Goal: Task Accomplishment & Management: Complete application form

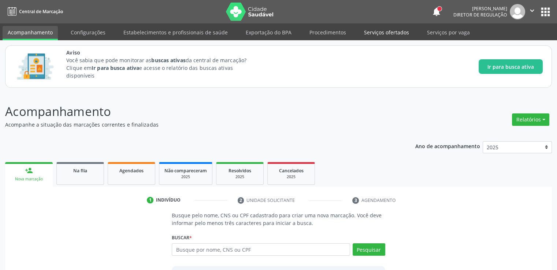
click at [386, 34] on link "Serviços ofertados" at bounding box center [386, 32] width 55 height 13
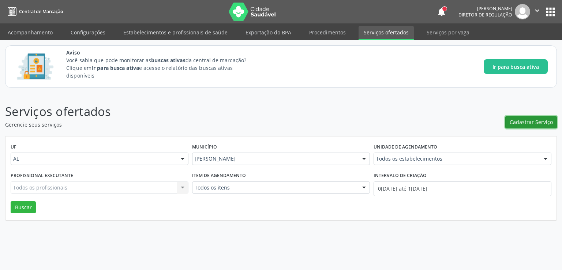
click at [527, 127] on button "Cadastrar Serviço" at bounding box center [532, 122] width 52 height 12
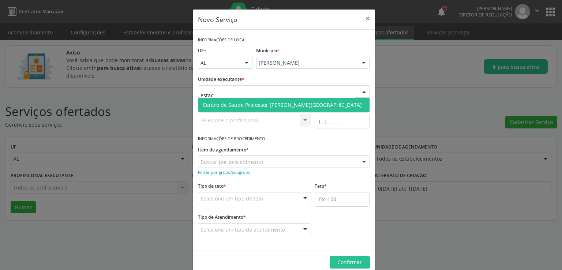
type input "estaci"
click at [279, 101] on span "Centro de Saude Professor [PERSON_NAME][GEOGRAPHIC_DATA]" at bounding box center [282, 104] width 159 height 7
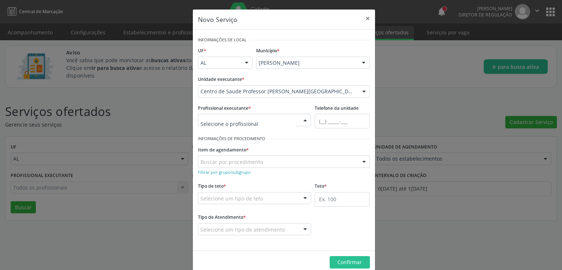
click at [224, 120] on input "text" at bounding box center [249, 123] width 96 height 15
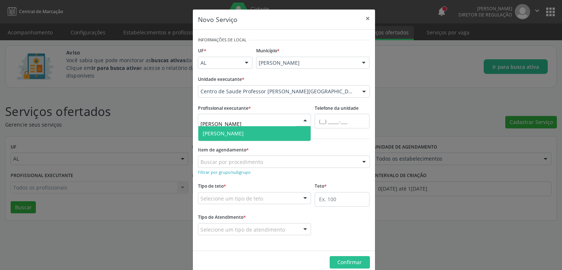
type input "geraldo"
click at [238, 137] on span "[PERSON_NAME]" at bounding box center [254, 133] width 113 height 15
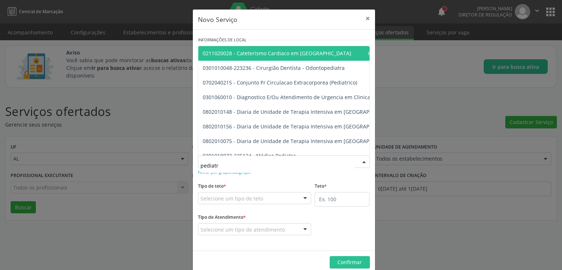
type input "pediatra"
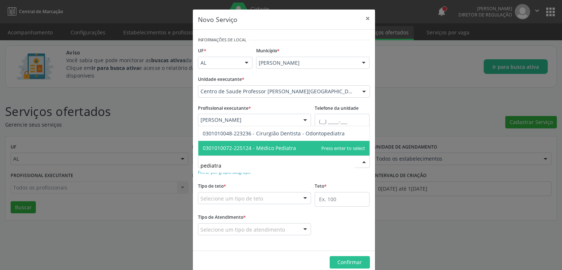
click at [266, 151] on span "0301010072-225124 - Médico Pediatra" at bounding box center [249, 148] width 93 height 7
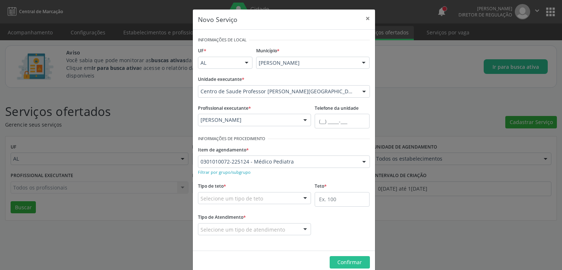
click at [291, 198] on div "Selecione um tipo de teto" at bounding box center [255, 198] width 114 height 12
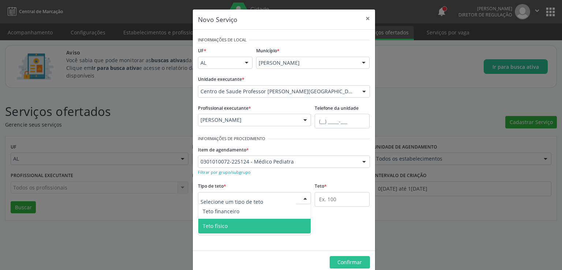
click at [256, 224] on span "Teto físico" at bounding box center [254, 226] width 113 height 15
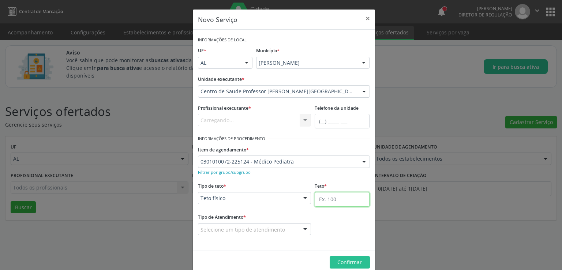
click at [353, 199] on input "text" at bounding box center [342, 199] width 55 height 15
type input "100"
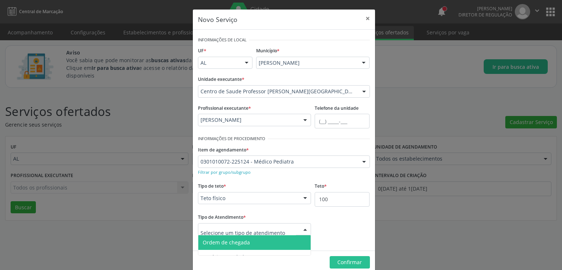
click at [227, 242] on span "Ordem de chegada" at bounding box center [226, 242] width 47 height 7
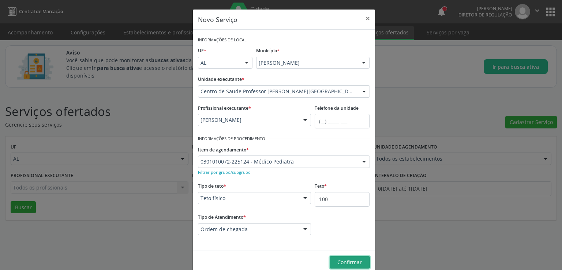
click at [346, 259] on span "Confirmar" at bounding box center [350, 262] width 25 height 7
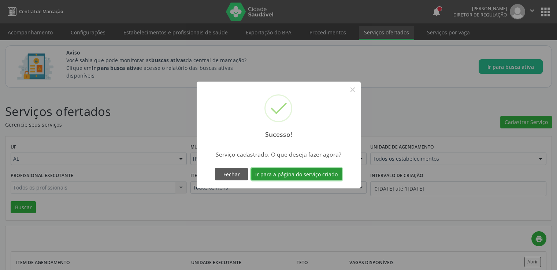
click at [295, 173] on button "Ir para a página do serviço criado" at bounding box center [296, 174] width 91 height 12
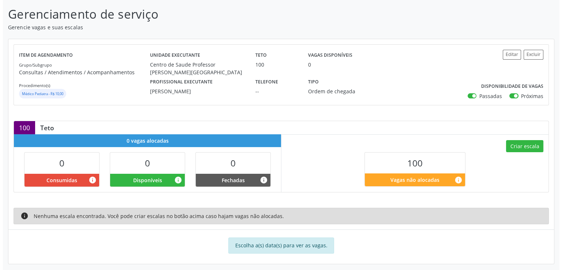
scroll to position [116, 0]
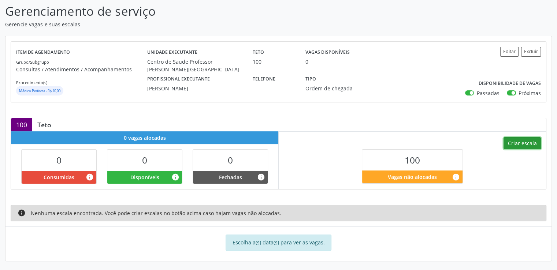
click at [519, 142] on button "Criar escala" at bounding box center [521, 143] width 37 height 12
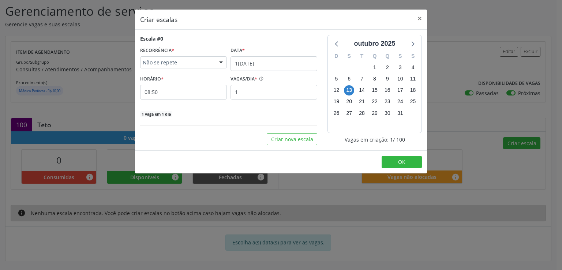
click at [192, 64] on span "Não se repete" at bounding box center [177, 62] width 69 height 7
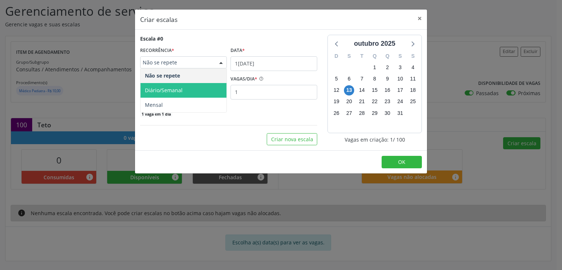
click at [185, 88] on span "Diário/Semanal" at bounding box center [184, 90] width 86 height 15
select select "9"
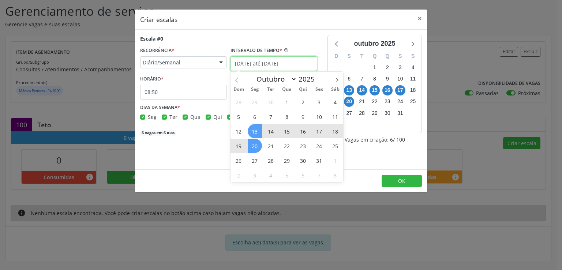
click at [242, 66] on input "[DATE] até [DATE]" at bounding box center [274, 63] width 87 height 15
click at [299, 131] on span "16" at bounding box center [303, 131] width 14 height 14
type input "[DATE]"
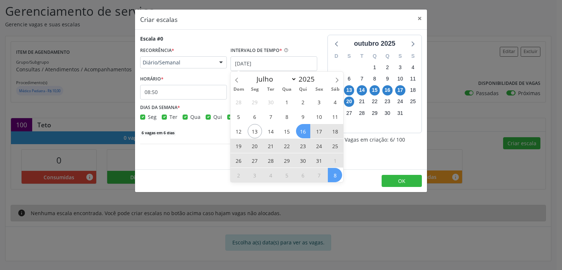
click at [334, 178] on span "8" at bounding box center [335, 175] width 14 height 14
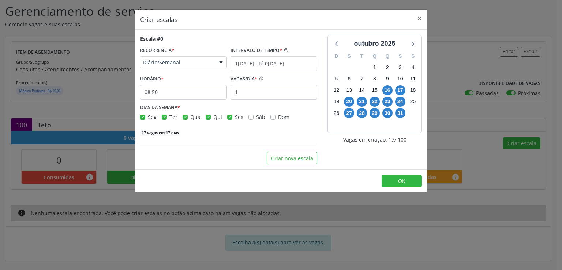
click at [190, 117] on label "Qua" at bounding box center [195, 117] width 10 height 8
click at [185, 117] on input "Qua" at bounding box center [185, 116] width 5 height 7
checkbox input "false"
click at [170, 117] on label "Ter" at bounding box center [174, 117] width 8 height 8
click at [163, 117] on input "Ter" at bounding box center [164, 116] width 5 height 7
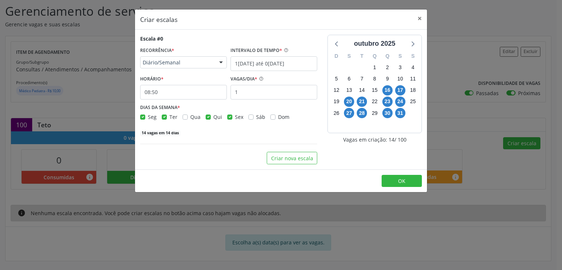
checkbox input "false"
click at [148, 118] on label "Seg" at bounding box center [152, 117] width 9 height 8
click at [142, 118] on input "Seg" at bounding box center [142, 116] width 5 height 7
checkbox input "false"
click at [235, 118] on label "Sex" at bounding box center [239, 117] width 8 height 8
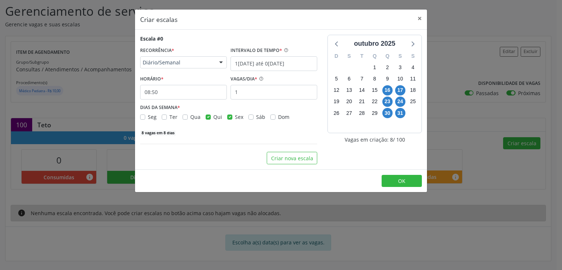
click at [229, 118] on input "Sex" at bounding box center [229, 116] width 5 height 7
checkbox input "false"
click at [167, 92] on input "08:50" at bounding box center [183, 92] width 87 height 15
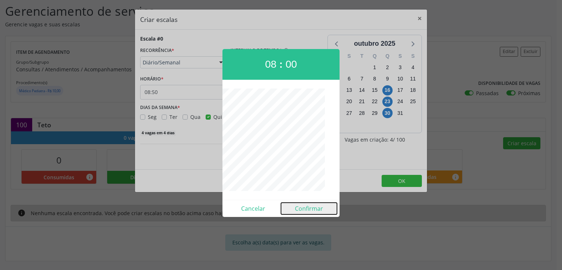
click at [309, 206] on button "Confirmar" at bounding box center [309, 209] width 56 height 12
type input "08:00"
click at [309, 206] on div "Criar escalas × Escala #0 RECORRÊNCIA * Diário/Semanal Não se repete Diário/Sem…" at bounding box center [281, 135] width 562 height 270
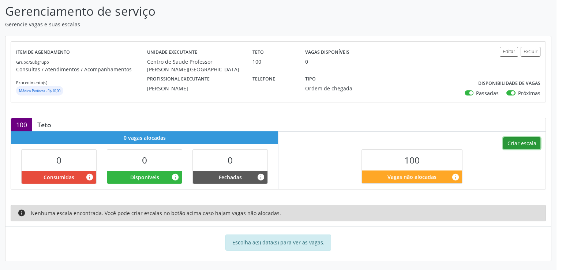
scroll to position [101, 0]
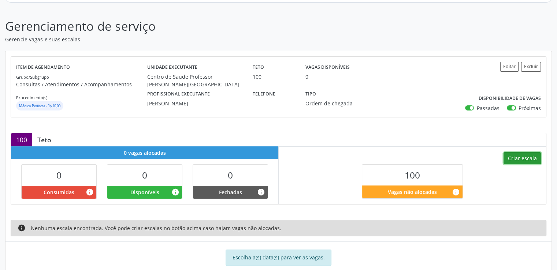
click at [522, 157] on button "Criar escala" at bounding box center [521, 158] width 37 height 12
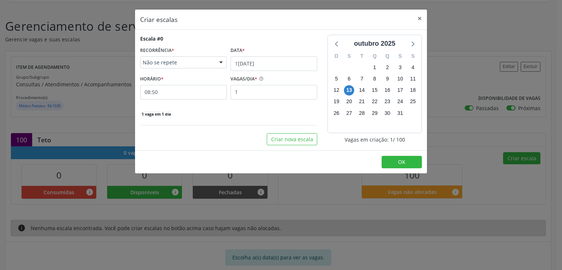
click at [185, 61] on span "Não se repete" at bounding box center [177, 62] width 69 height 7
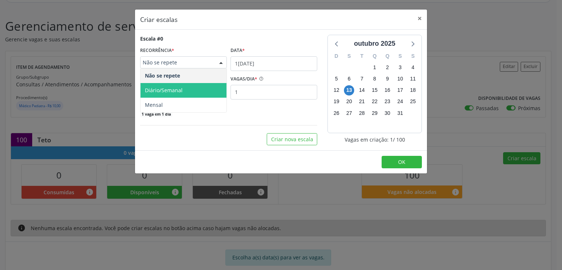
click at [176, 88] on span "Diário/Semanal" at bounding box center [164, 90] width 38 height 7
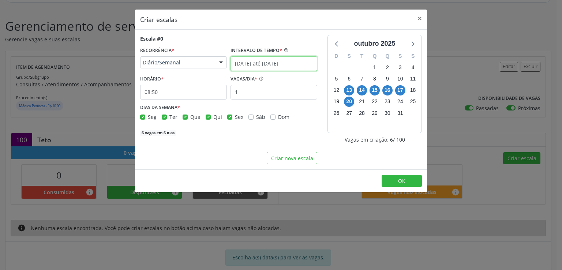
click at [261, 61] on input "[DATE] até [DATE]" at bounding box center [274, 63] width 87 height 15
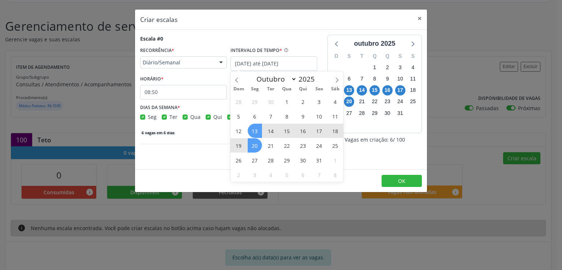
click at [302, 134] on span "16" at bounding box center [303, 131] width 14 height 14
type input "[DATE]"
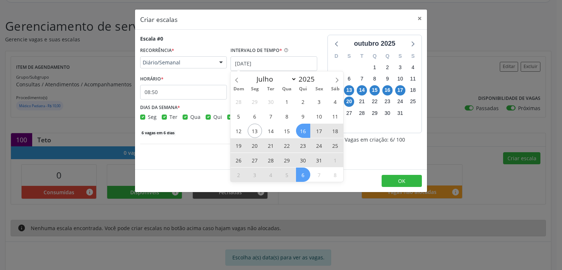
click at [304, 174] on span "6" at bounding box center [303, 175] width 14 height 14
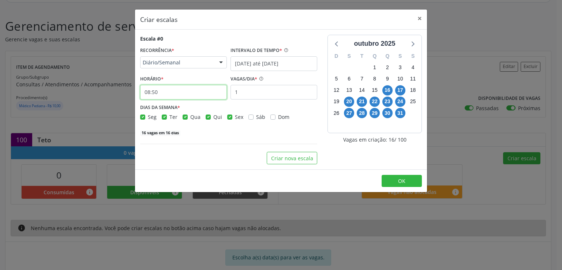
click at [180, 94] on input "08:50" at bounding box center [183, 92] width 87 height 15
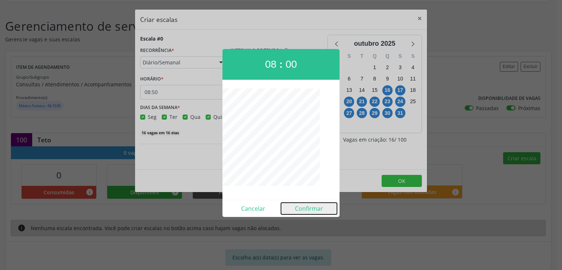
click at [312, 208] on button "Confirmar" at bounding box center [309, 209] width 56 height 12
type input "08:00"
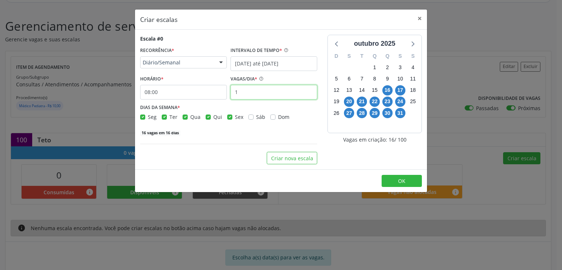
click at [255, 91] on input "1" at bounding box center [274, 92] width 87 height 15
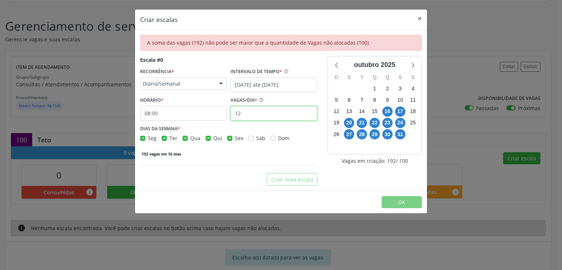
type input "12"
click at [217, 150] on div "192 vagas em 16 dias" at bounding box center [228, 154] width 177 height 8
click at [190, 139] on label "Qua" at bounding box center [195, 138] width 10 height 8
click at [184, 139] on input "Qua" at bounding box center [185, 137] width 5 height 7
checkbox input "false"
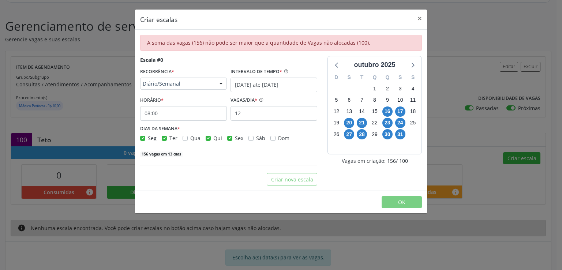
click at [170, 139] on label "Ter" at bounding box center [174, 138] width 8 height 8
click at [162, 139] on input "Ter" at bounding box center [164, 137] width 5 height 7
checkbox input "false"
click at [148, 139] on label "Seg" at bounding box center [152, 138] width 9 height 8
click at [140, 139] on input "Seg" at bounding box center [142, 137] width 5 height 7
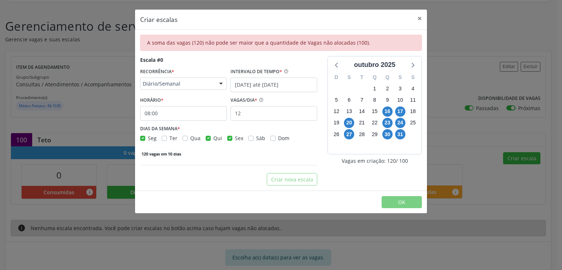
checkbox input "false"
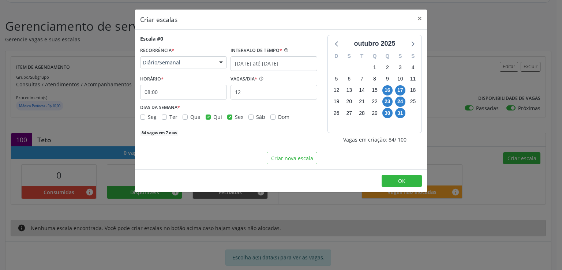
click at [235, 116] on label "Sex" at bounding box center [239, 117] width 8 height 8
click at [228, 116] on input "Sex" at bounding box center [229, 116] width 5 height 7
checkbox input "false"
click at [398, 182] on span "OK" at bounding box center [401, 181] width 7 height 7
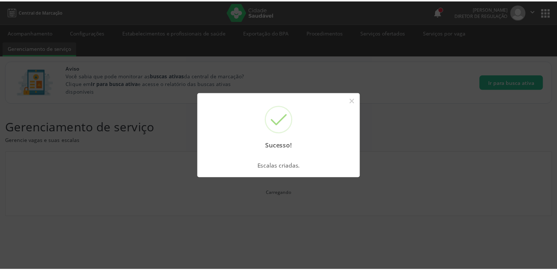
scroll to position [0, 0]
